Goal: Task Accomplishment & Management: Manage account settings

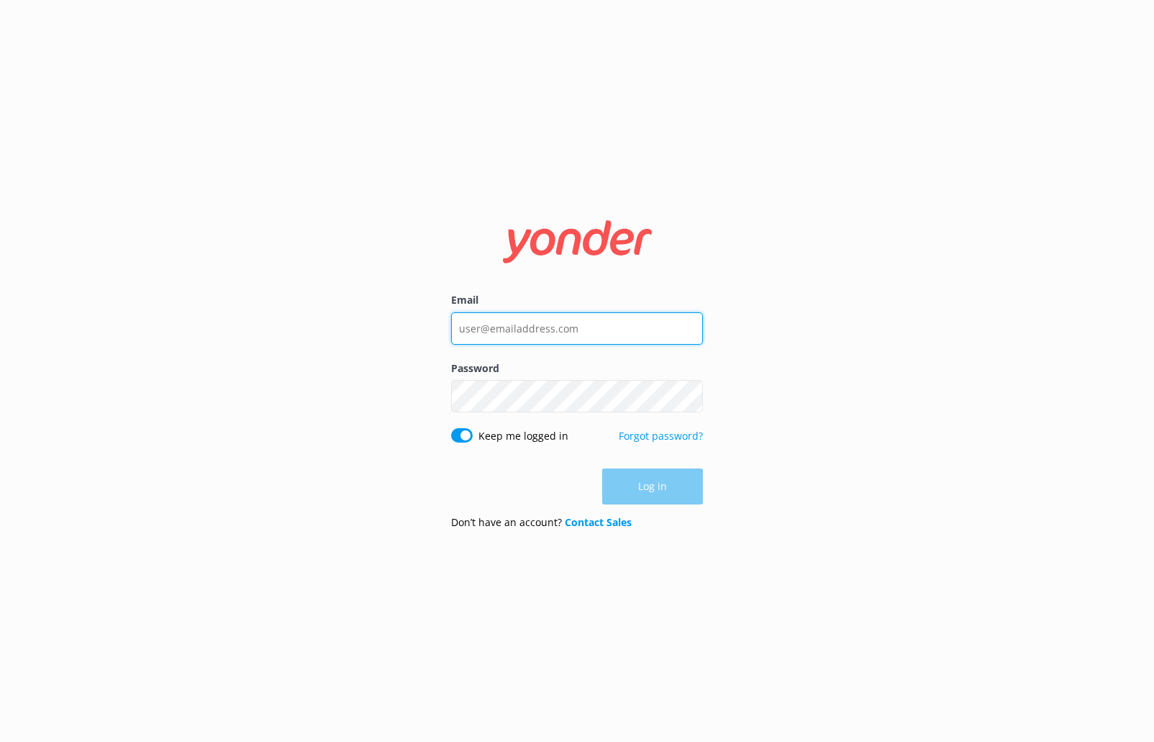
type input "[PERSON_NAME][EMAIL_ADDRESS][DOMAIN_NAME]"
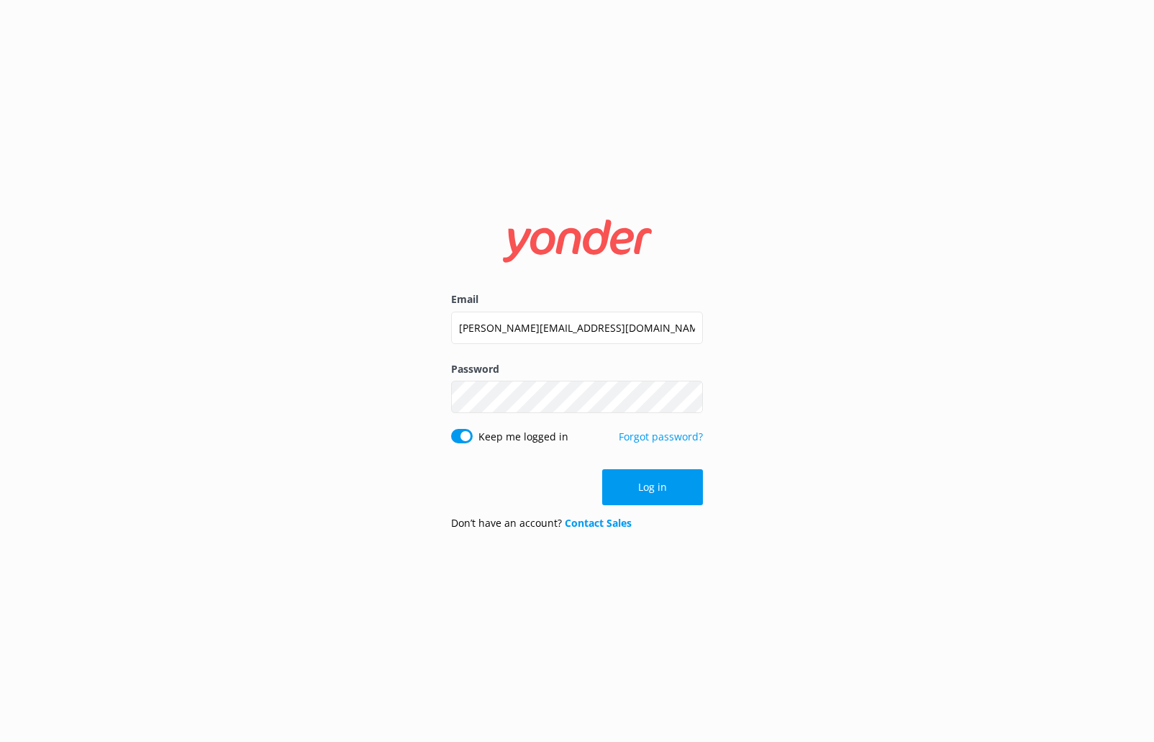
click at [630, 486] on div "Log in" at bounding box center [577, 487] width 252 height 36
click at [630, 486] on button "Log in" at bounding box center [652, 487] width 101 height 36
